Goal: Information Seeking & Learning: Learn about a topic

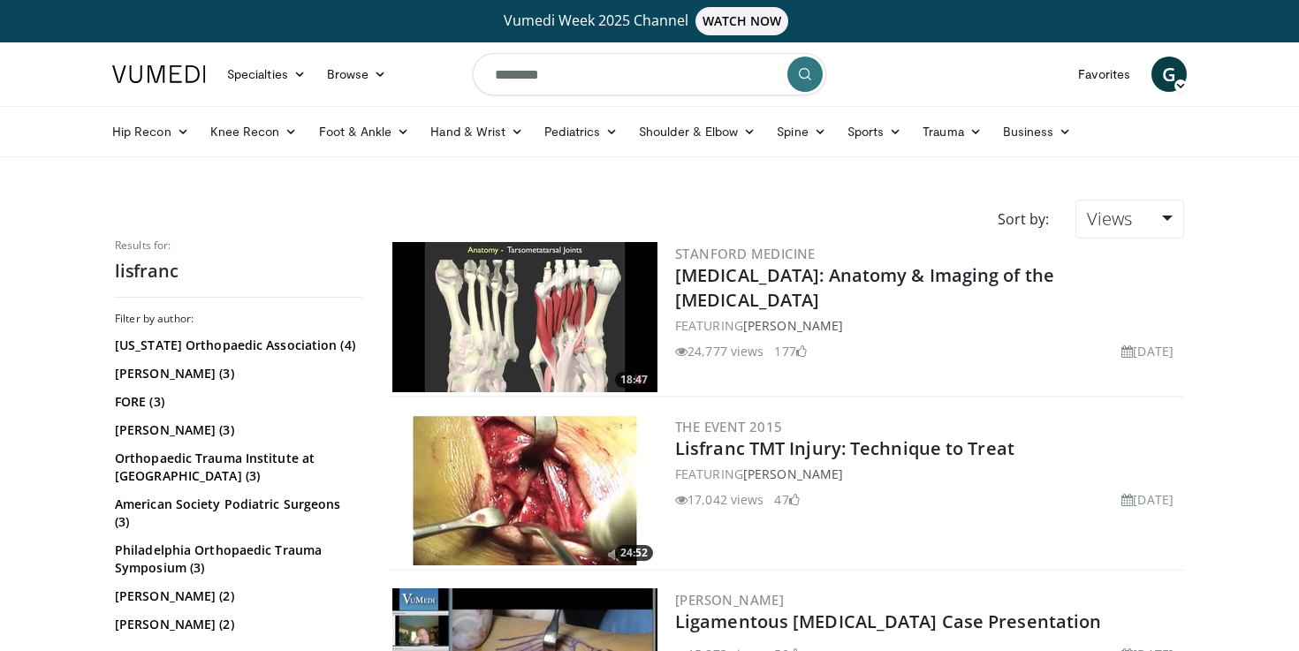
scroll to position [112, 0]
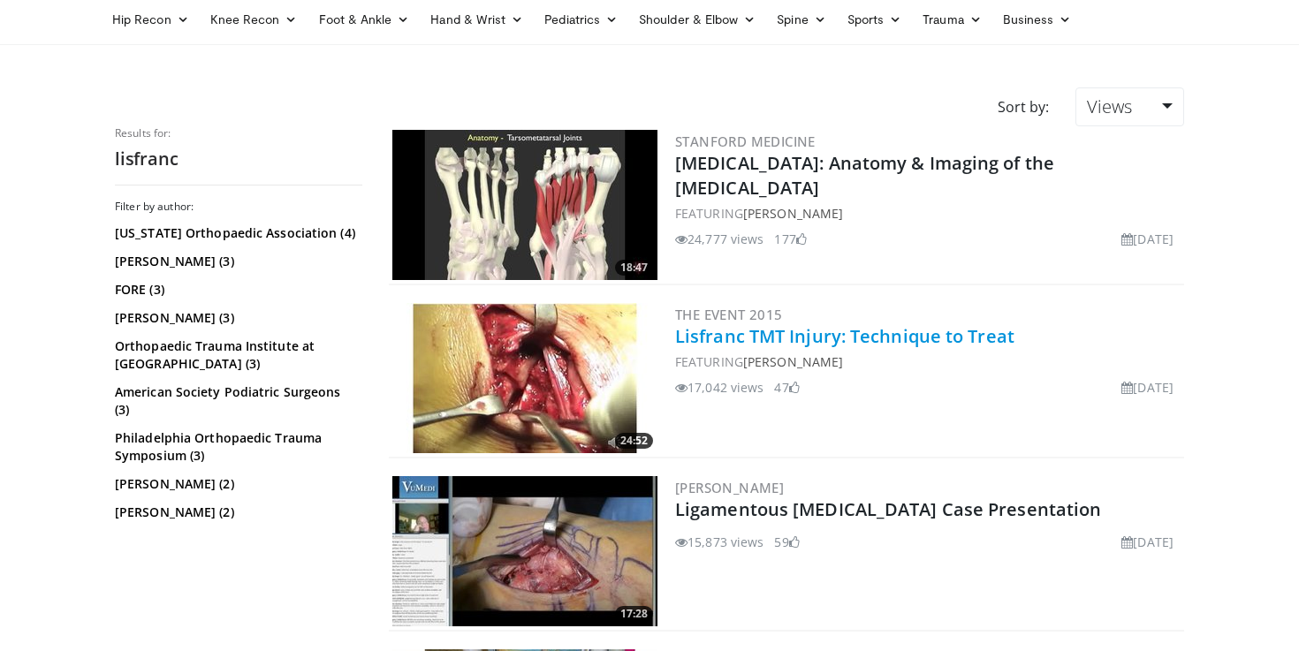
click at [824, 340] on link "Lisfranc TMT Injury: Technique to Treat" at bounding box center [844, 336] width 339 height 24
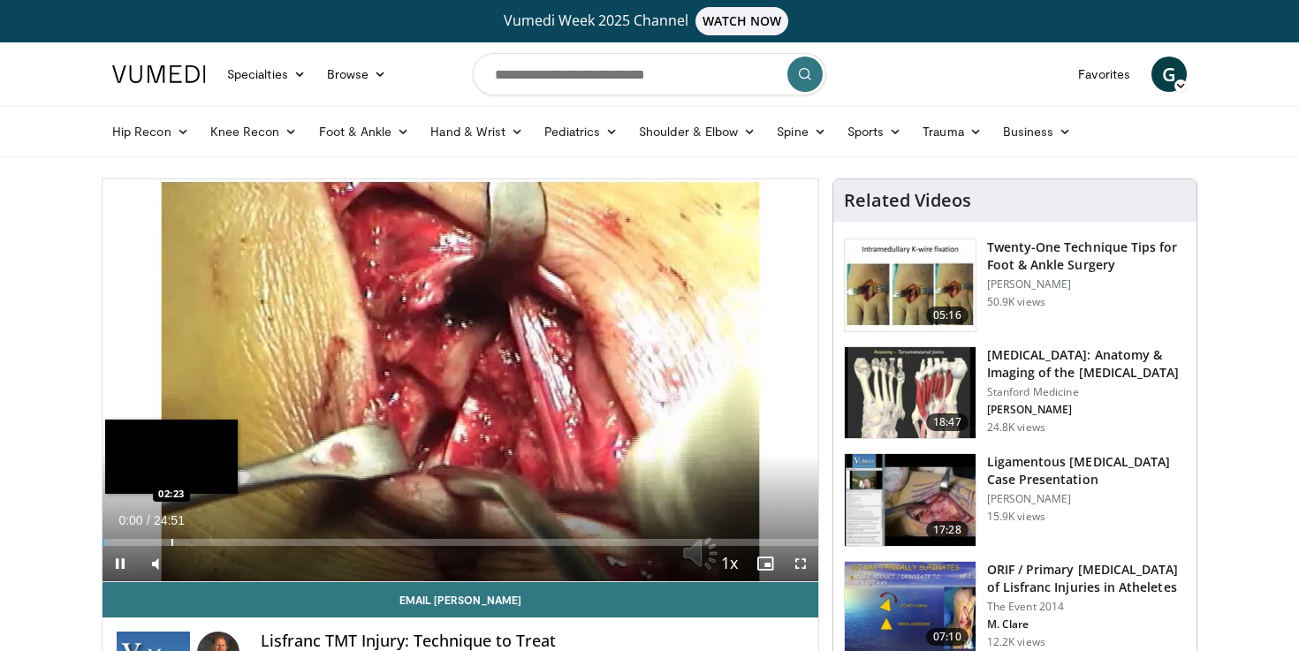
click at [171, 540] on div "Progress Bar" at bounding box center [172, 542] width 2 height 7
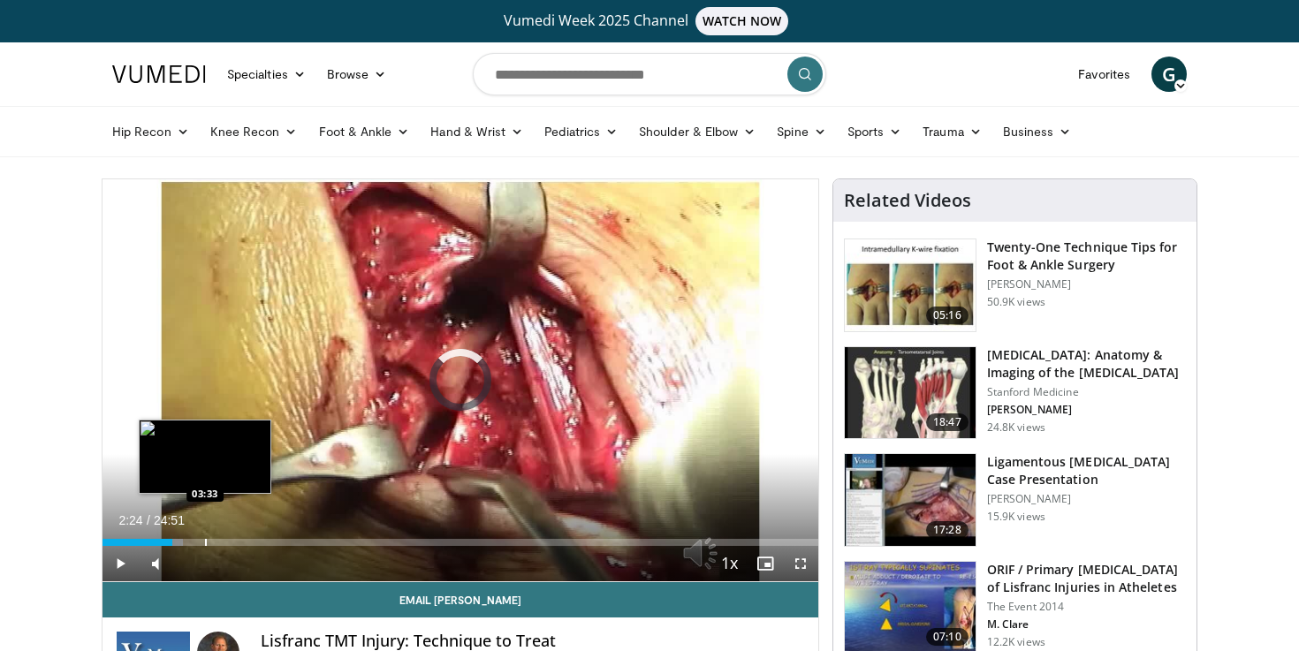
click at [205, 541] on div "Progress Bar" at bounding box center [206, 542] width 2 height 7
click at [224, 543] on div "Progress Bar" at bounding box center [225, 542] width 2 height 7
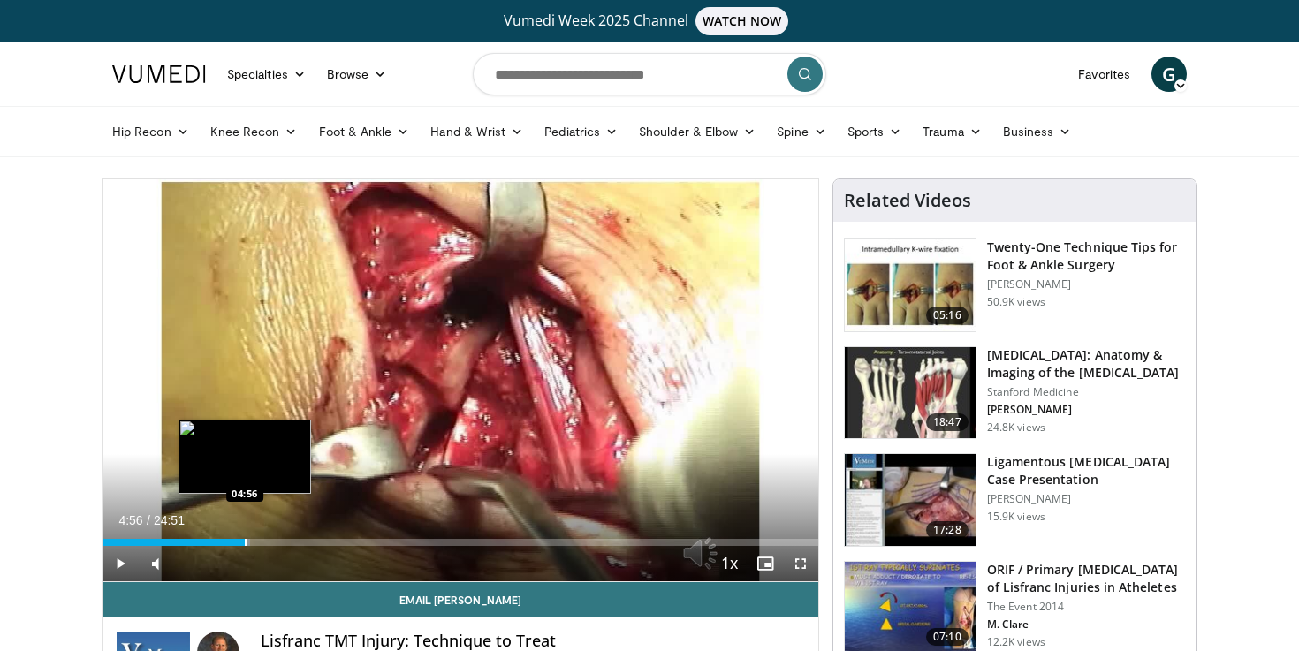
click at [245, 544] on div "Progress Bar" at bounding box center [246, 542] width 2 height 7
click at [248, 543] on div "Progress Bar" at bounding box center [249, 542] width 2 height 7
click at [260, 539] on div "Progress Bar" at bounding box center [261, 542] width 2 height 7
click at [257, 540] on div "Progress Bar" at bounding box center [258, 542] width 2 height 7
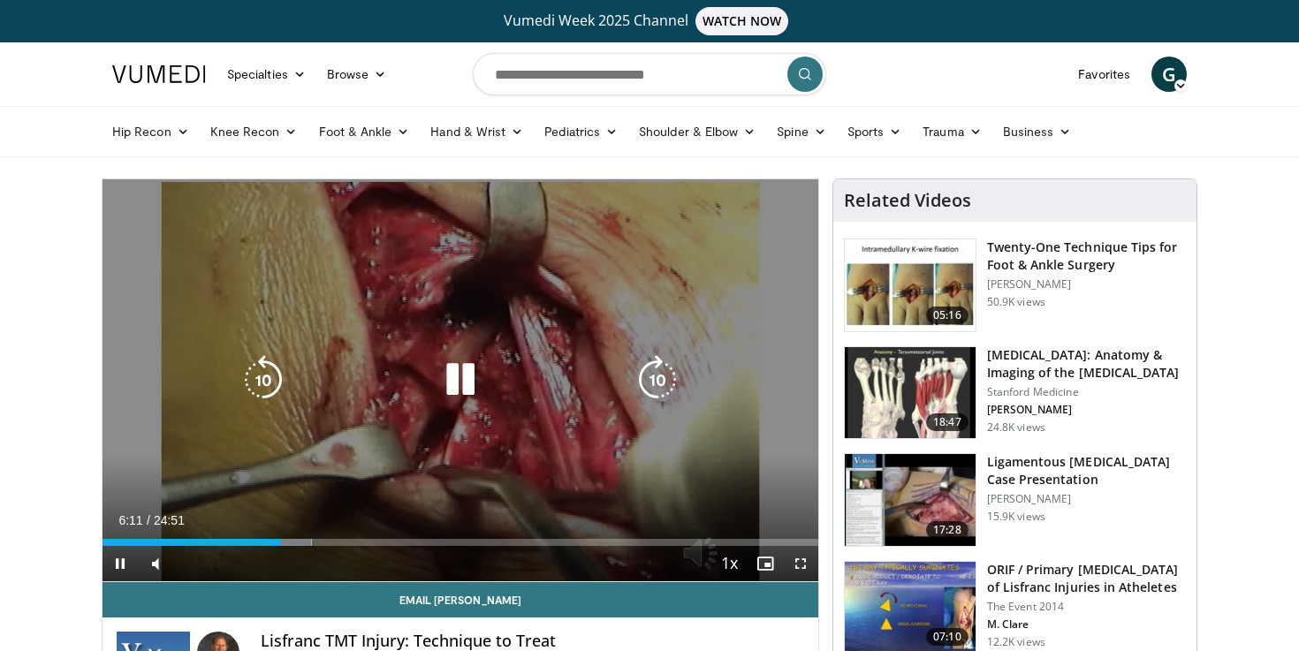
click at [657, 383] on icon "Video Player" at bounding box center [657, 379] width 49 height 49
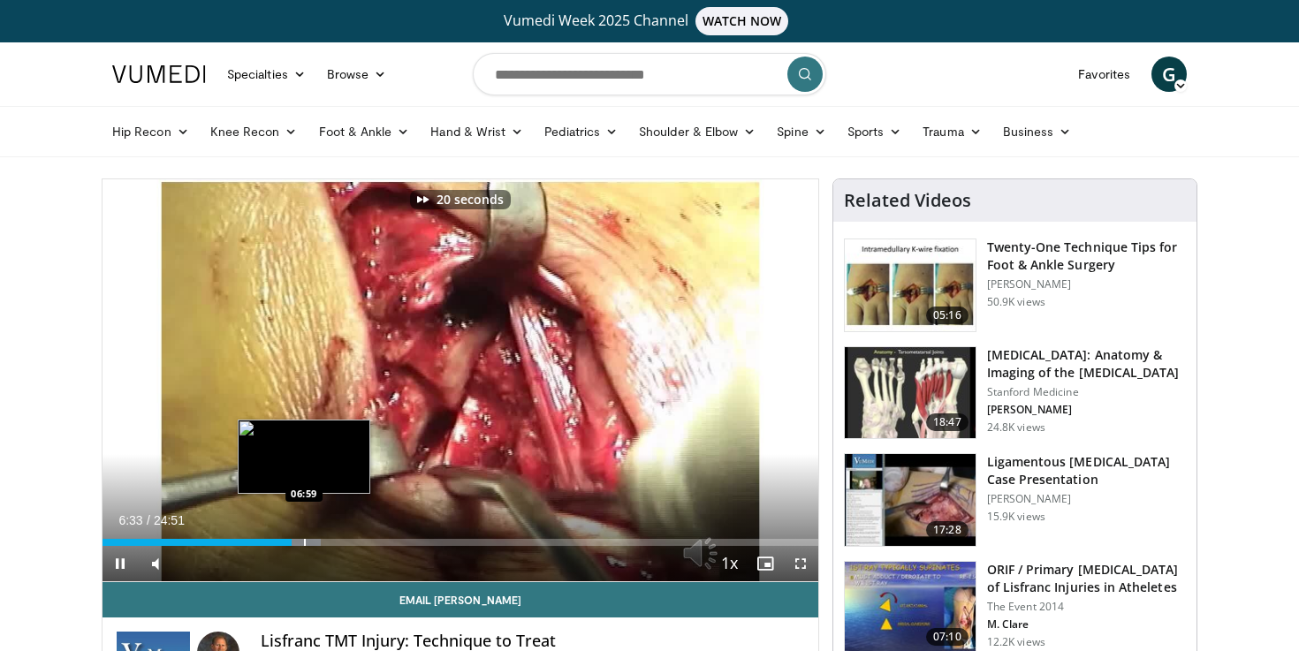
click at [304, 539] on div "Progress Bar" at bounding box center [305, 542] width 2 height 7
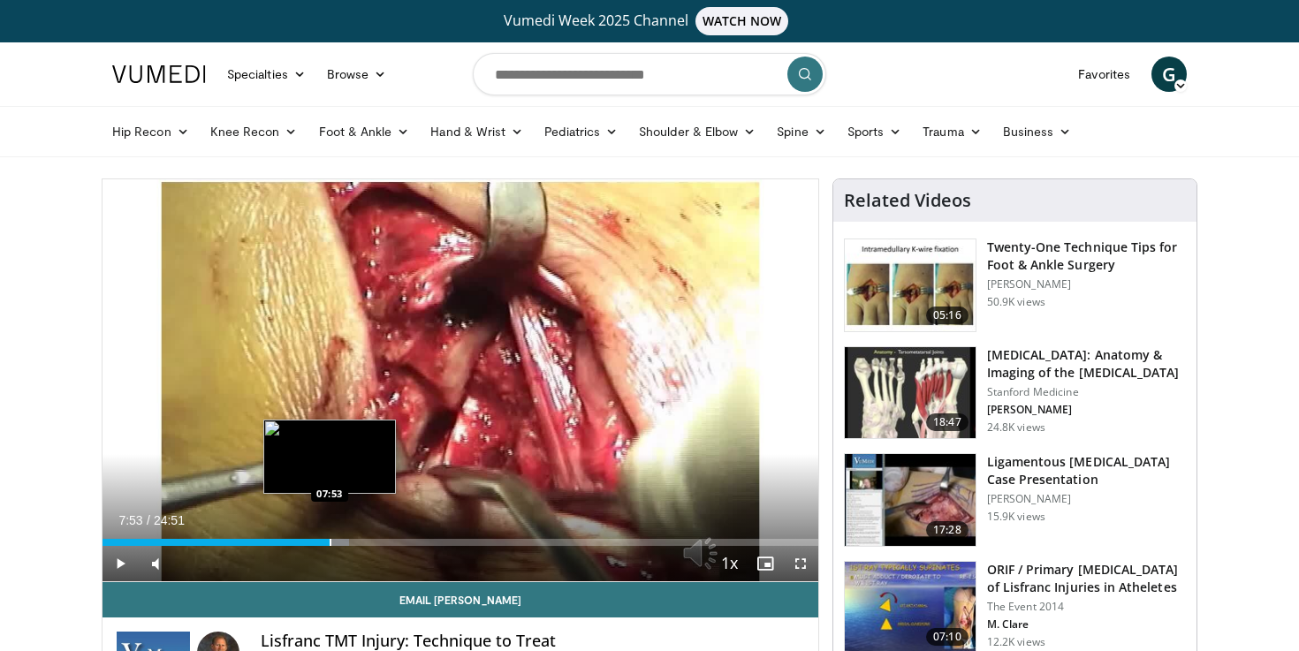
click at [330, 540] on div "Progress Bar" at bounding box center [331, 542] width 2 height 7
click at [339, 541] on div "Progress Bar" at bounding box center [340, 542] width 2 height 7
click at [349, 541] on div "Progress Bar" at bounding box center [350, 542] width 2 height 7
click at [361, 539] on div "Progress Bar" at bounding box center [362, 542] width 2 height 7
click at [365, 539] on div "Progress Bar" at bounding box center [366, 542] width 2 height 7
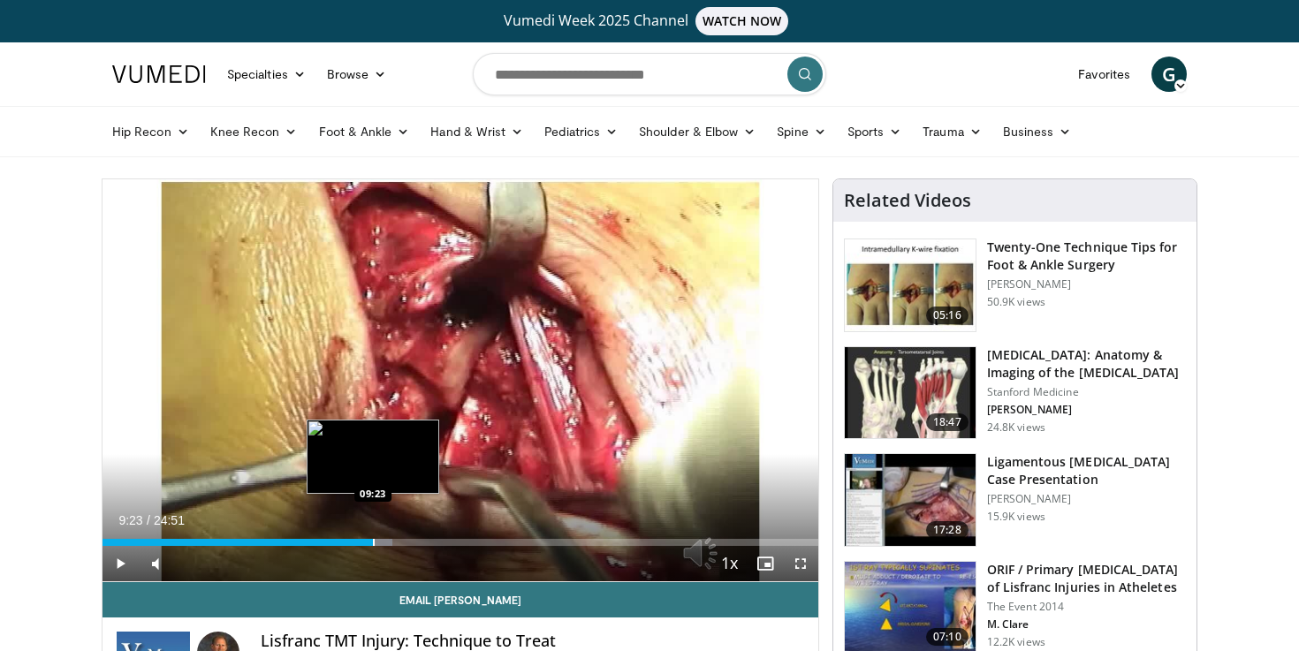
click at [373, 541] on div "Progress Bar" at bounding box center [374, 542] width 2 height 7
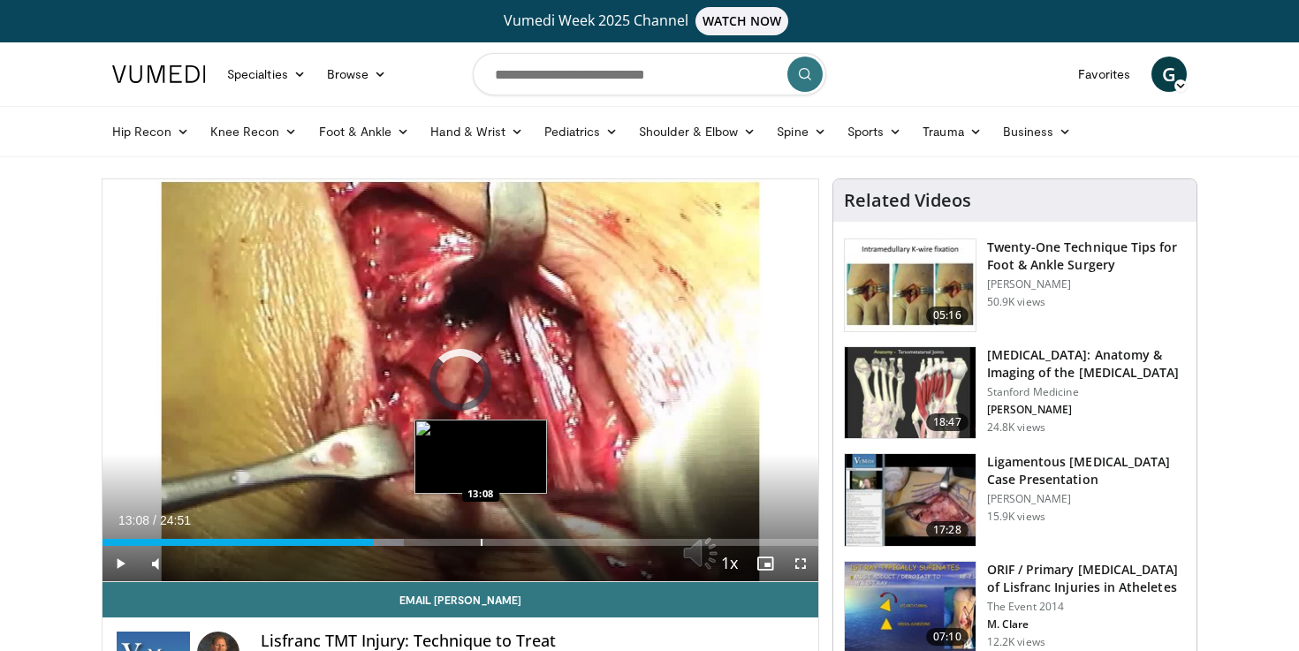
click at [480, 536] on div "Loaded : 42.17% 09:25 13:08" at bounding box center [460, 537] width 716 height 17
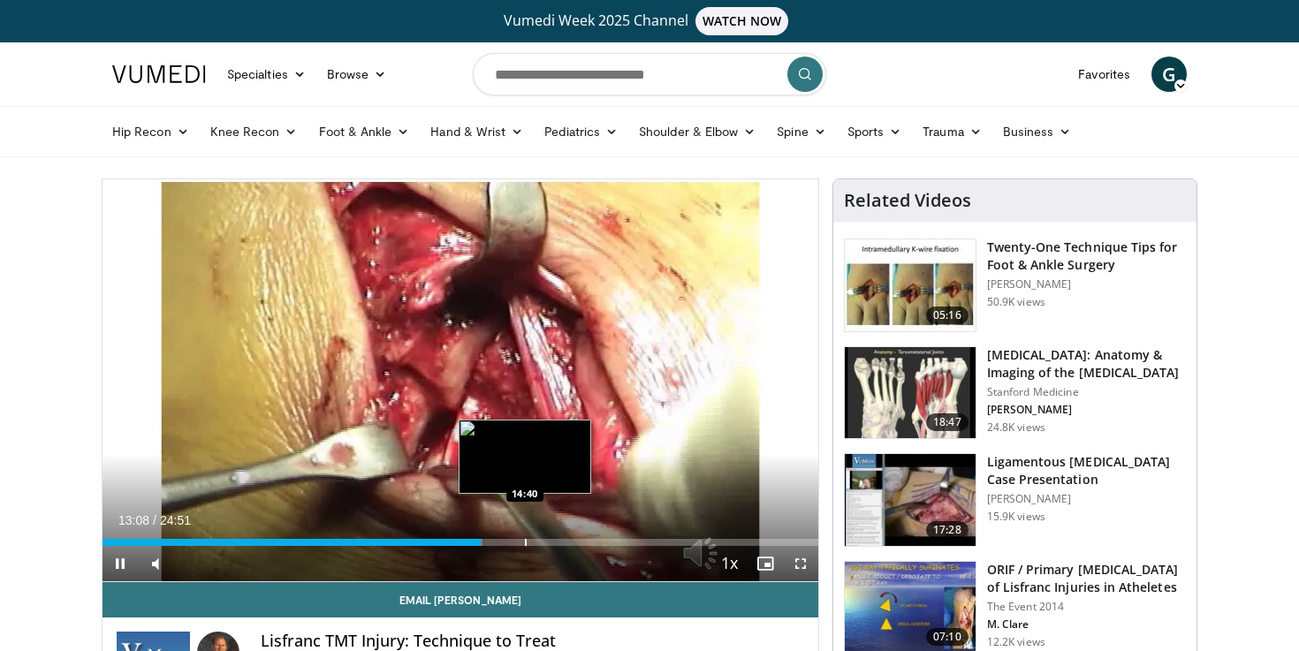
click at [525, 539] on div "Progress Bar" at bounding box center [526, 542] width 2 height 7
click at [549, 543] on div "Progress Bar" at bounding box center [550, 542] width 2 height 7
click at [540, 543] on div "Progress Bar" at bounding box center [541, 542] width 2 height 7
click at [544, 544] on div "Progress Bar" at bounding box center [545, 542] width 2 height 7
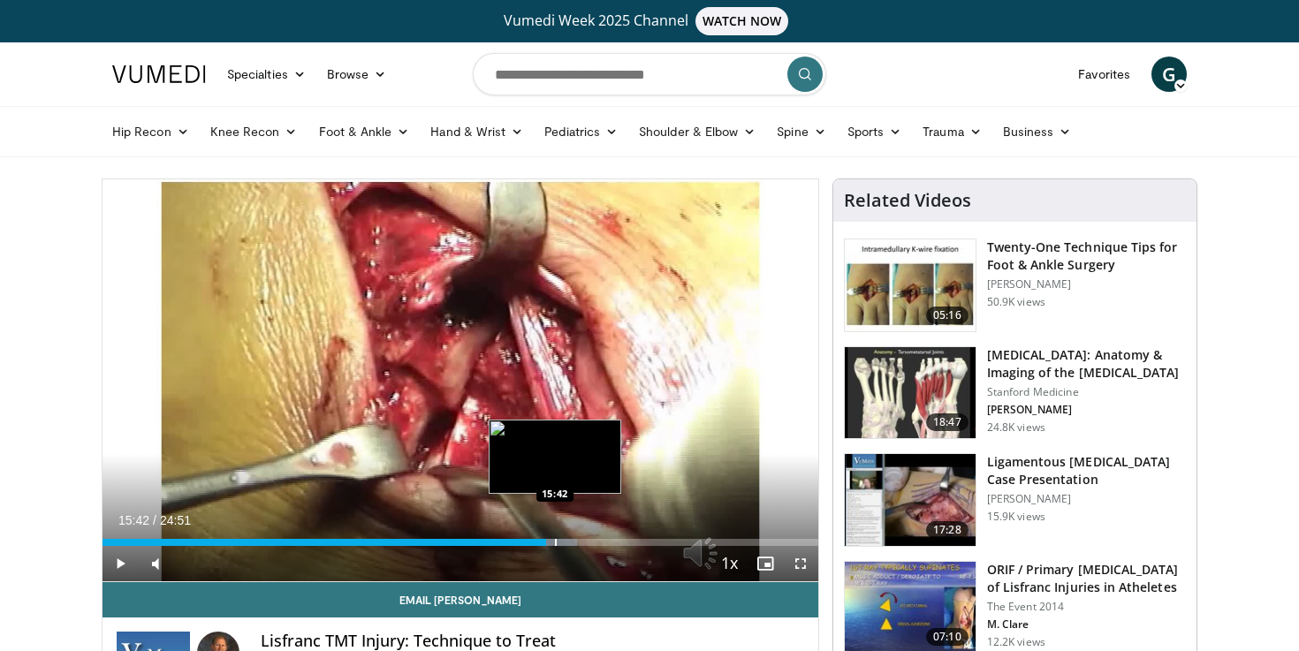
click at [555, 542] on div "Progress Bar" at bounding box center [556, 542] width 2 height 7
click at [569, 540] on div "Progress Bar" at bounding box center [568, 542] width 2 height 7
click at [591, 544] on div "Progress Bar" at bounding box center [592, 542] width 2 height 7
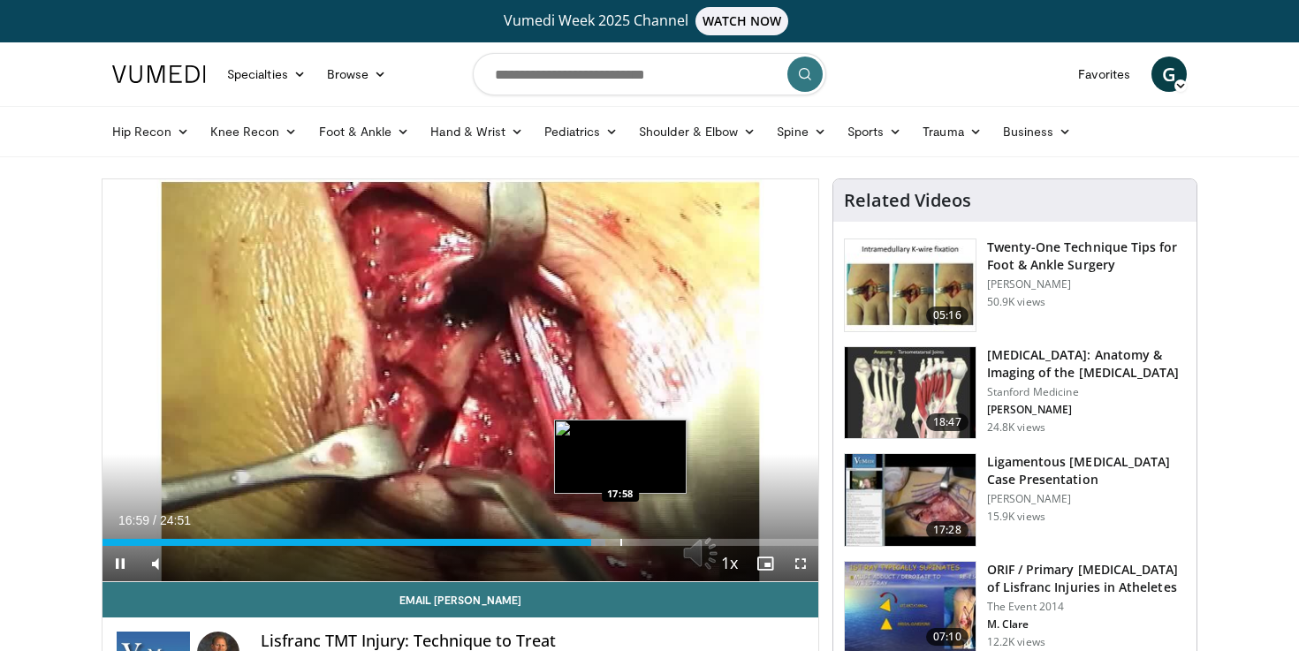
click at [620, 539] on div "Progress Bar" at bounding box center [621, 542] width 2 height 7
click at [614, 542] on div "Progress Bar" at bounding box center [615, 542] width 2 height 7
click at [624, 537] on div "Loaded : 76.32% 17:54 18:08" at bounding box center [460, 537] width 716 height 17
click at [639, 539] on div "Progress Bar" at bounding box center [640, 542] width 2 height 7
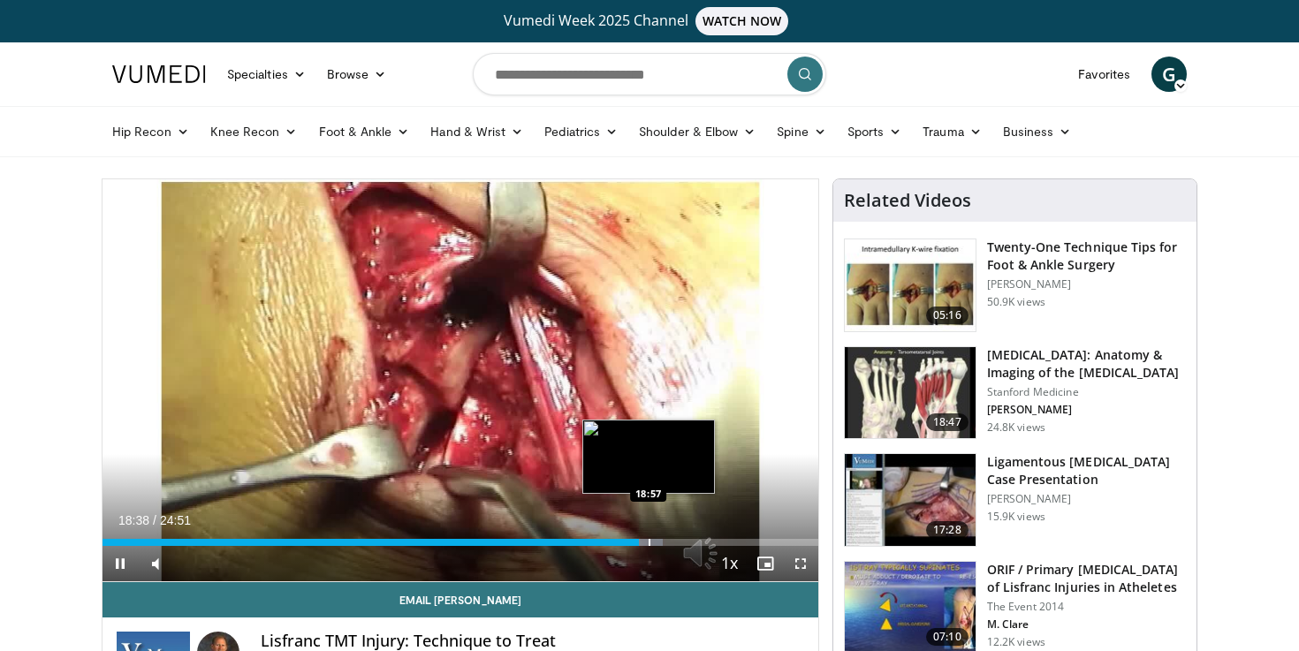
click at [650, 539] on div "Progress Bar" at bounding box center [650, 542] width 2 height 7
click at [657, 539] on div "Progress Bar" at bounding box center [658, 542] width 2 height 7
click at [672, 536] on div "Loaded : 82.32% 19:25 19:47" at bounding box center [460, 537] width 716 height 17
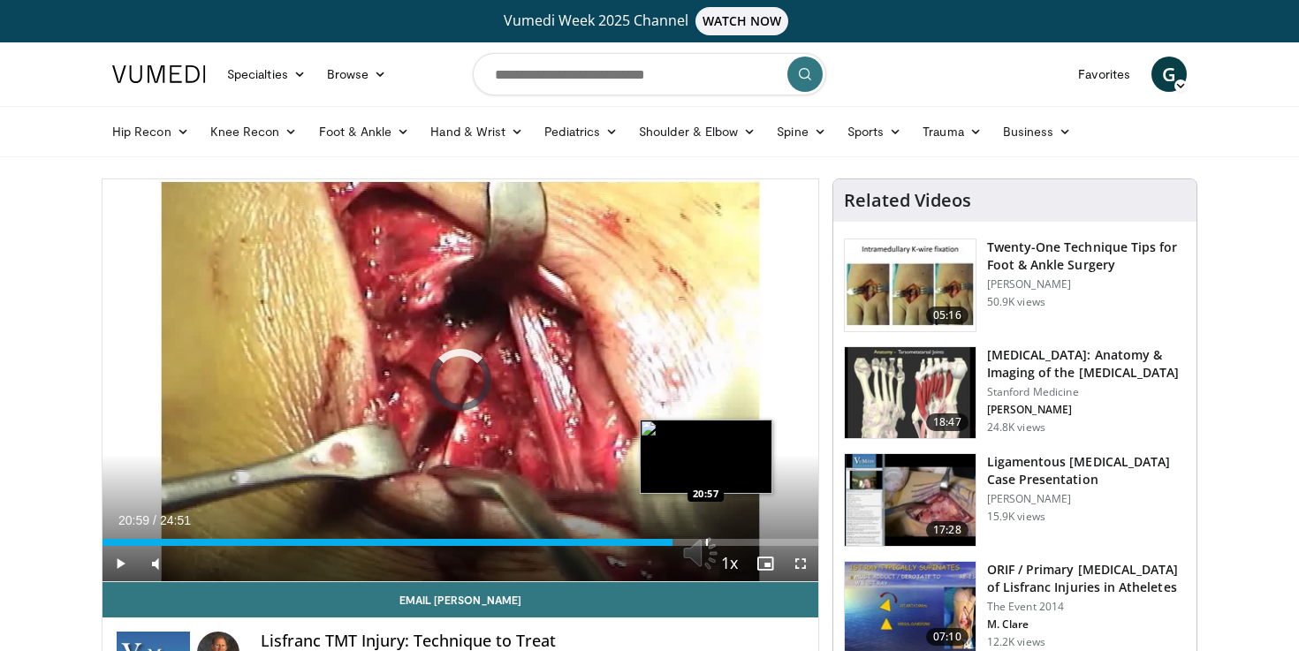
click at [706, 537] on div "Loaded : 0.00% 20:59 20:57" at bounding box center [460, 537] width 716 height 17
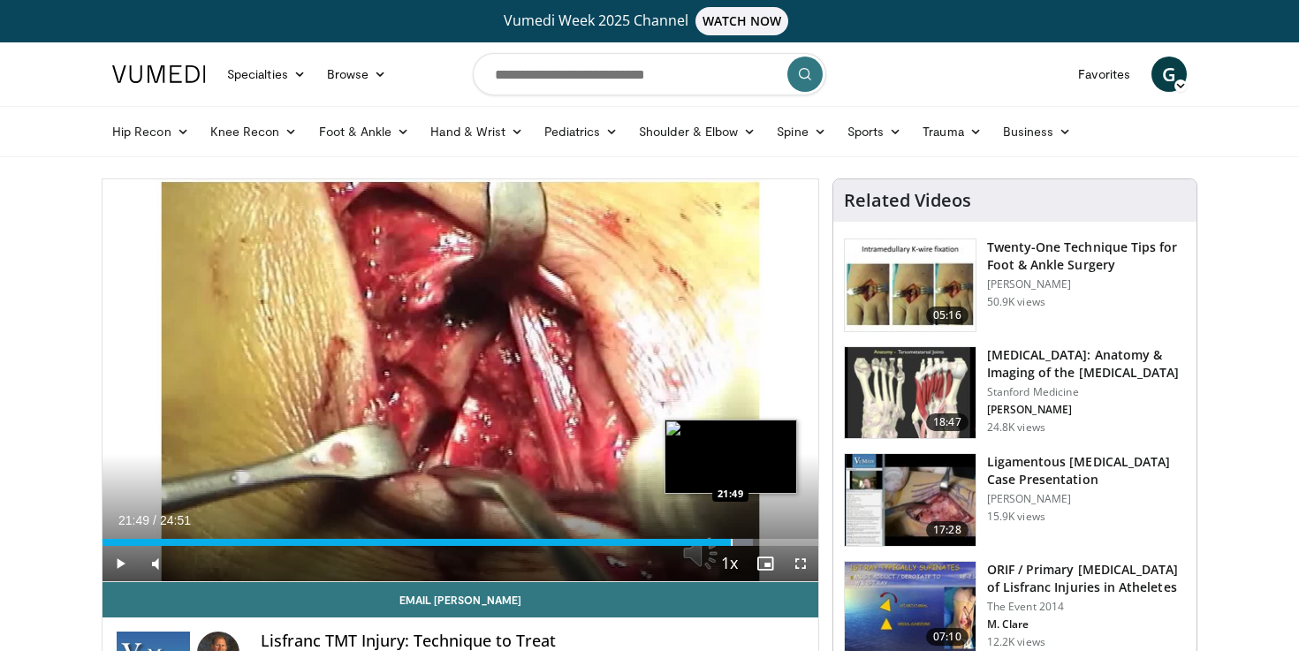
drag, startPoint x: 715, startPoint y: 541, endPoint x: 730, endPoint y: 541, distance: 15.0
click at [731, 541] on div "Progress Bar" at bounding box center [732, 542] width 2 height 7
